Goal: Task Accomplishment & Management: Complete application form

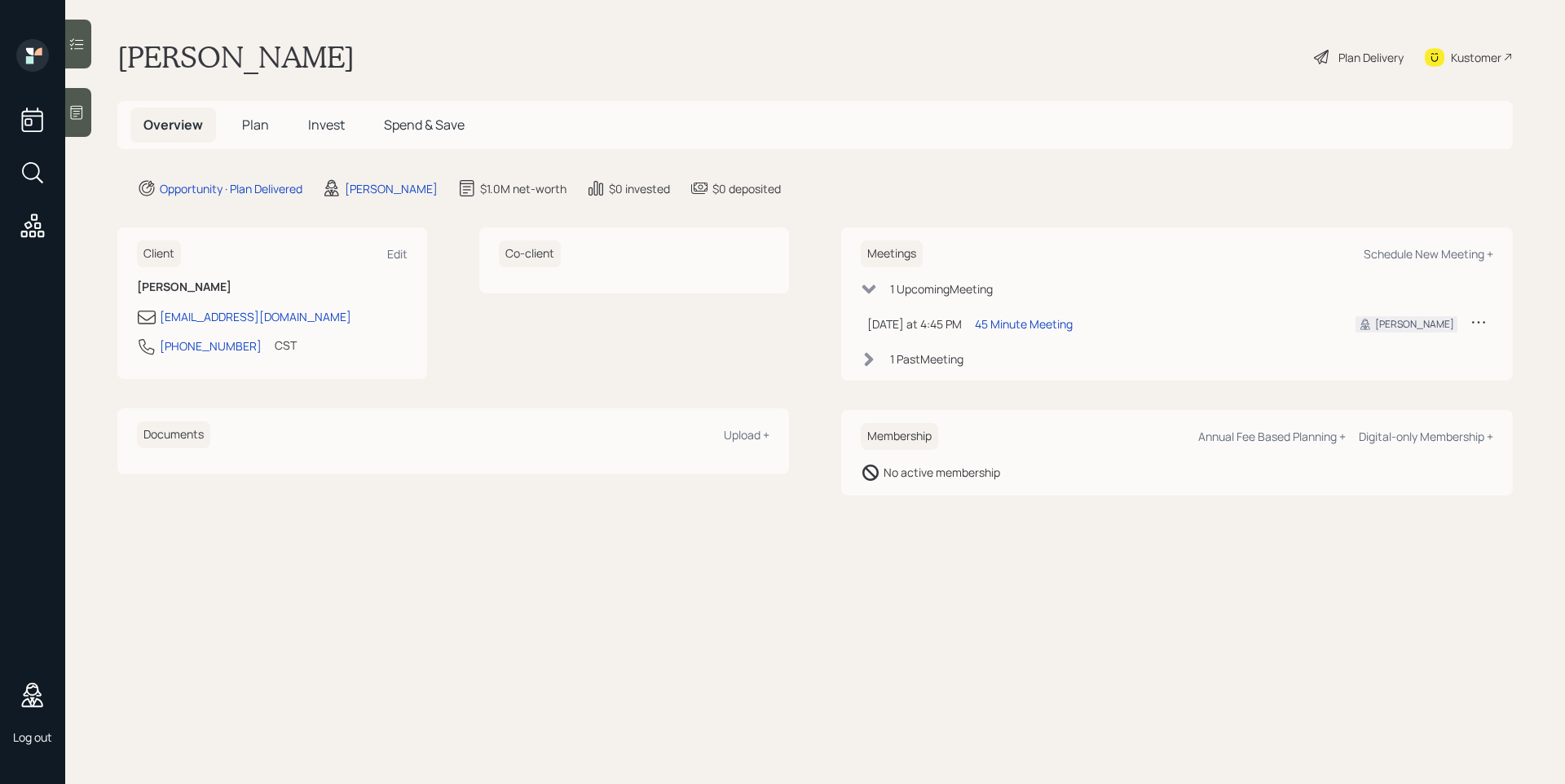
click at [69, 109] on icon at bounding box center [76, 113] width 16 height 16
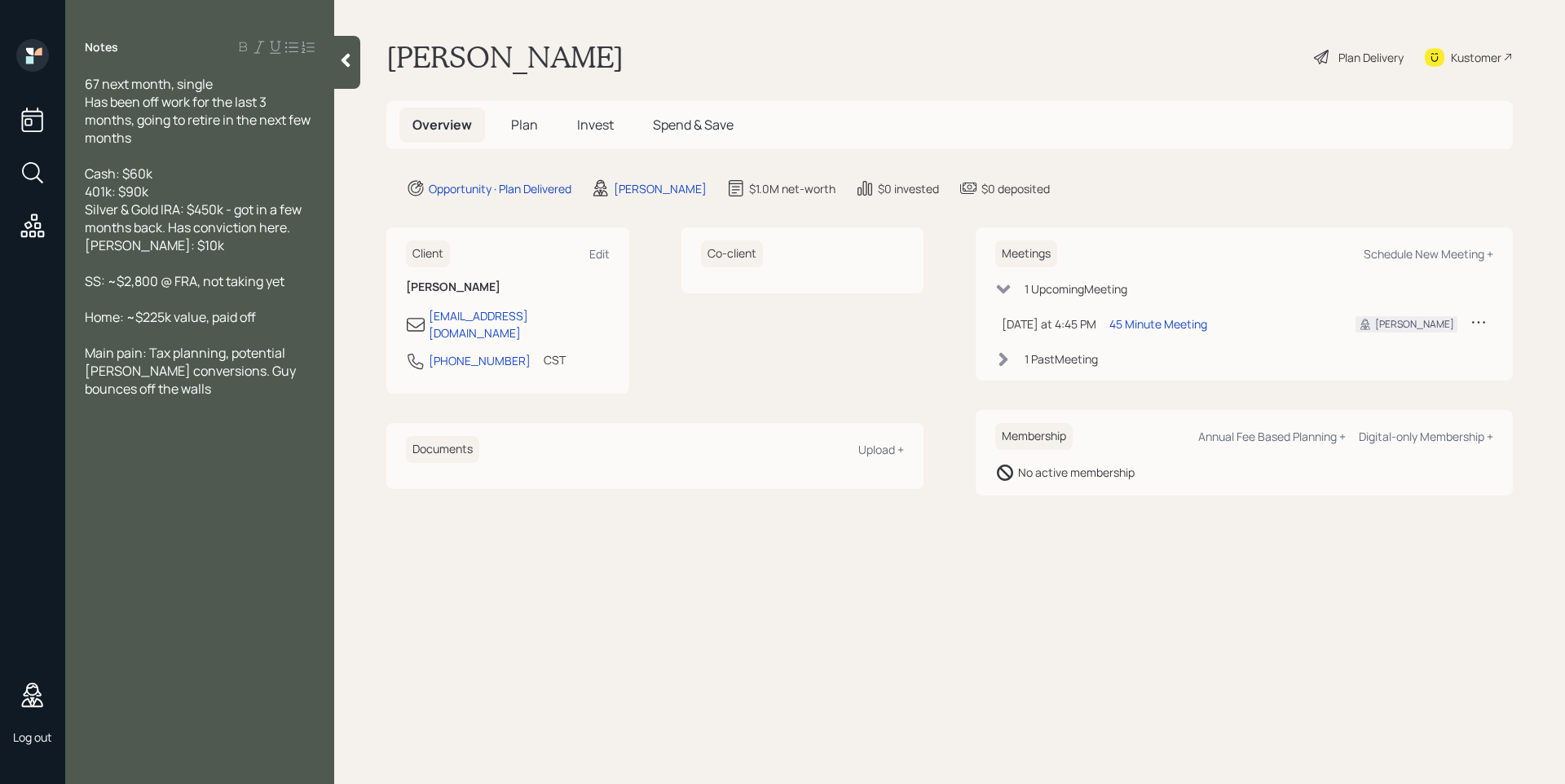
click at [769, 188] on div "$1.0M net-worth" at bounding box center [792, 188] width 86 height 17
drag, startPoint x: 722, startPoint y: 184, endPoint x: 727, endPoint y: 193, distance: 10.3
click at [727, 185] on icon at bounding box center [736, 188] width 20 height 20
click at [516, 127] on span "Plan" at bounding box center [524, 125] width 27 height 18
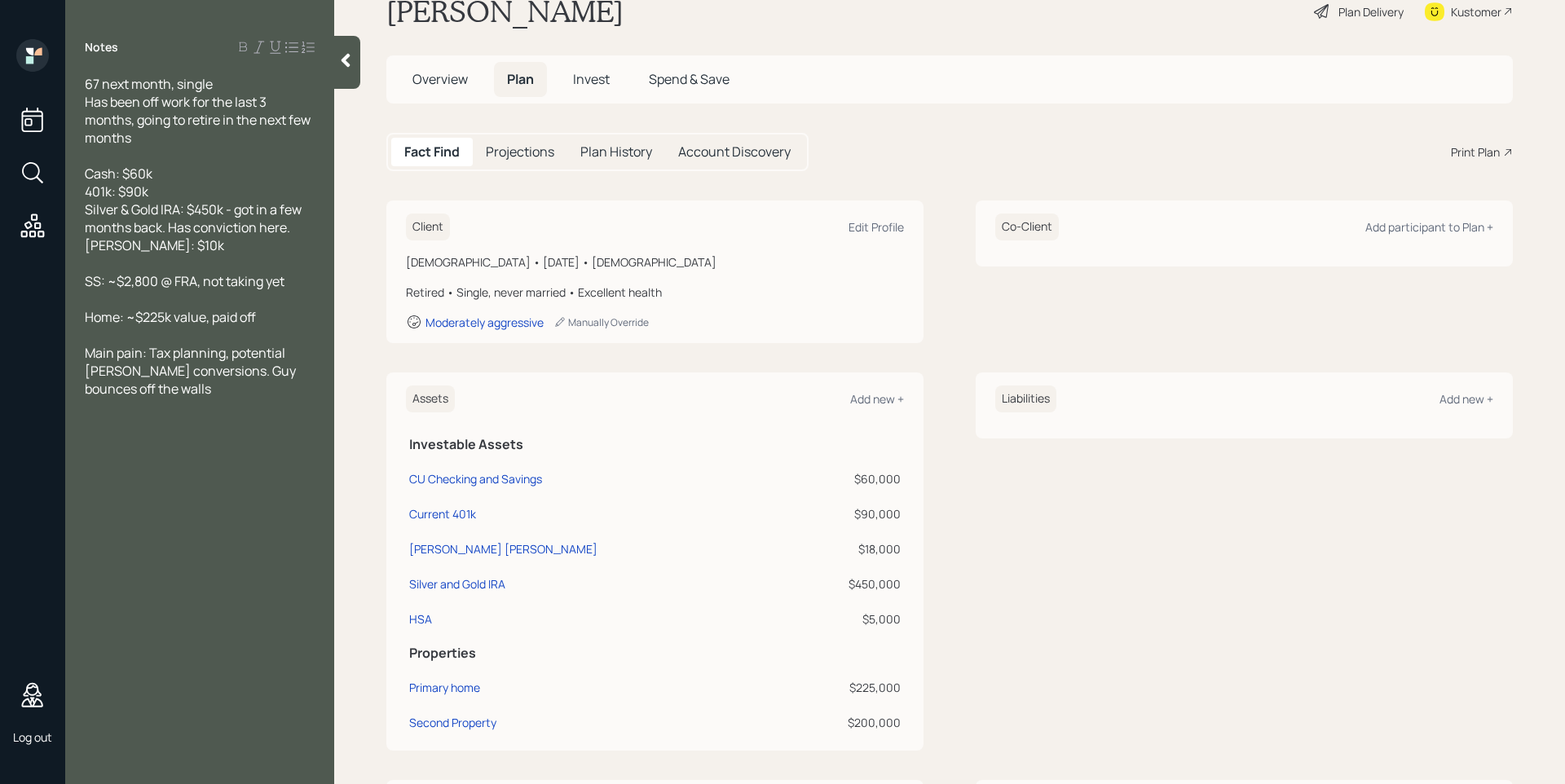
scroll to position [48, 0]
